Goal: Information Seeking & Learning: Learn about a topic

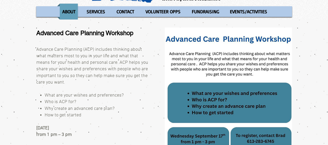
scroll to position [26, 0]
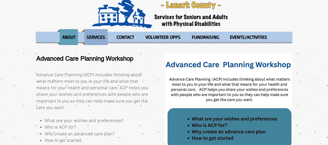
click at [95, 37] on p "SERVICES" at bounding box center [95, 37] width 23 height 16
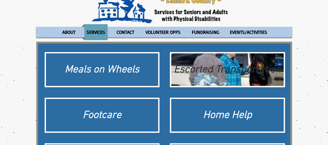
scroll to position [31, 0]
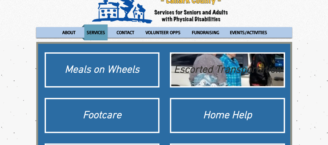
click at [209, 77] on div "Escorted Transportation" at bounding box center [227, 70] width 107 height 15
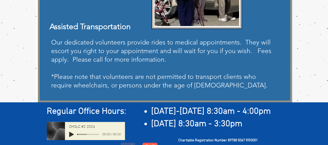
scroll to position [150, 0]
